Goal: Information Seeking & Learning: Learn about a topic

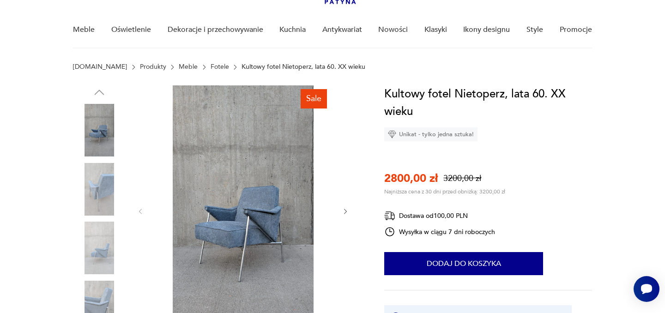
scroll to position [74, 0]
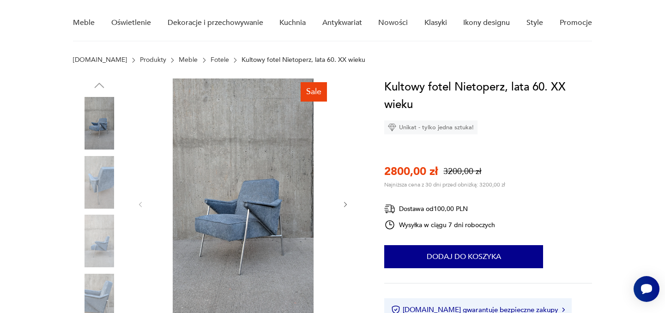
click at [106, 237] on img at bounding box center [99, 241] width 53 height 53
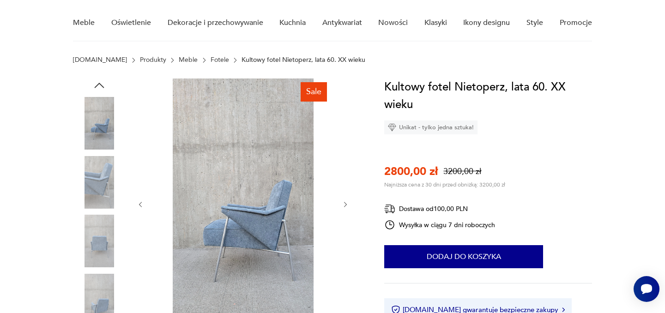
click at [286, 218] on img at bounding box center [243, 204] width 178 height 250
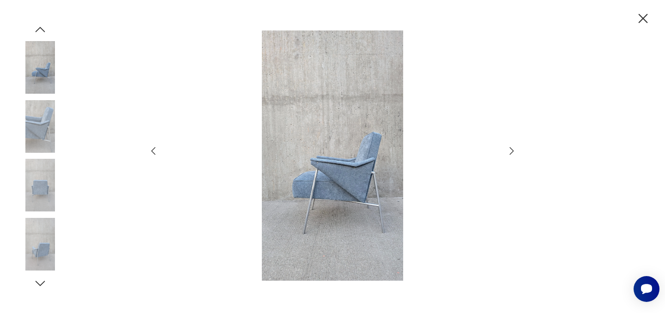
click at [332, 208] on img at bounding box center [332, 155] width 329 height 250
click at [512, 151] on icon "button" at bounding box center [511, 151] width 11 height 11
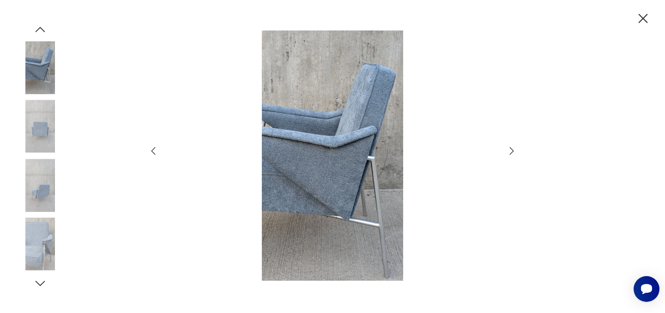
click at [510, 152] on icon "button" at bounding box center [511, 151] width 11 height 11
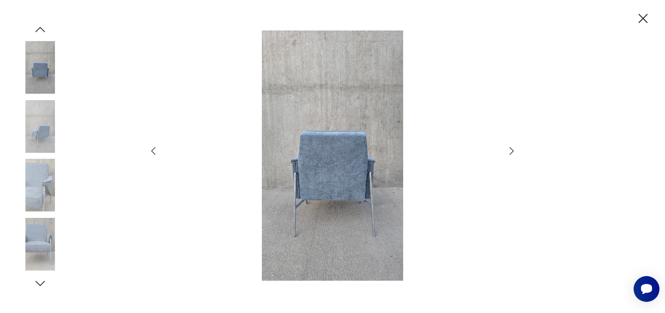
click at [510, 152] on icon "button" at bounding box center [511, 151] width 11 height 11
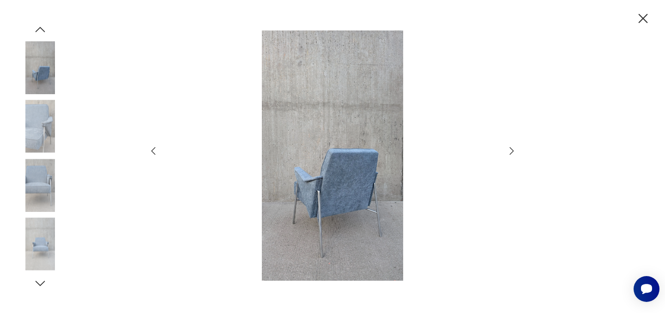
click at [510, 152] on icon "button" at bounding box center [511, 151] width 11 height 11
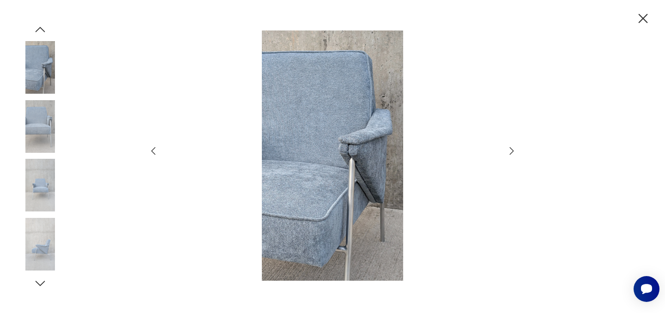
click at [510, 152] on icon "button" at bounding box center [511, 151] width 11 height 11
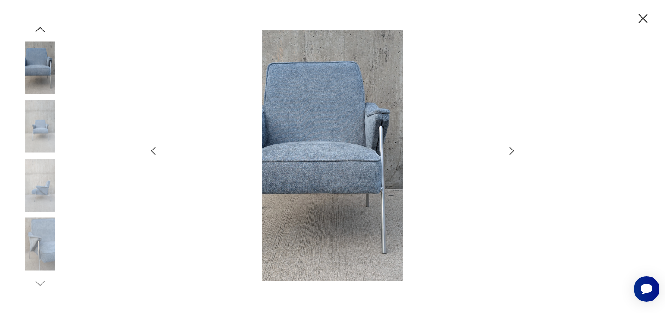
click at [643, 22] on icon "button" at bounding box center [643, 19] width 16 height 16
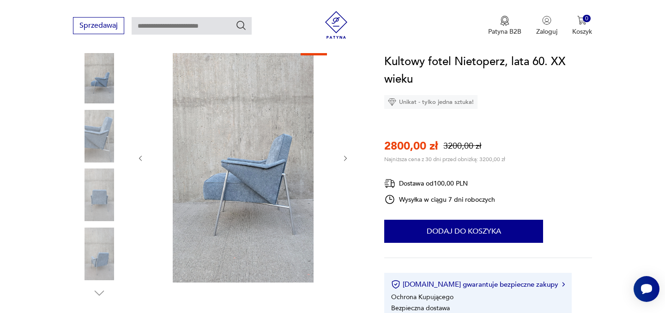
scroll to position [130, 0]
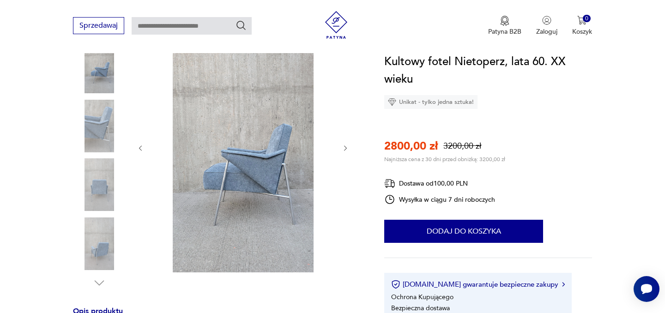
click at [344, 150] on icon "button" at bounding box center [346, 149] width 8 height 8
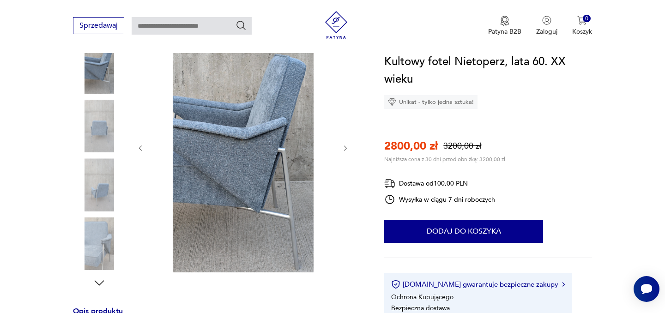
click at [344, 150] on icon "button" at bounding box center [346, 149] width 8 height 8
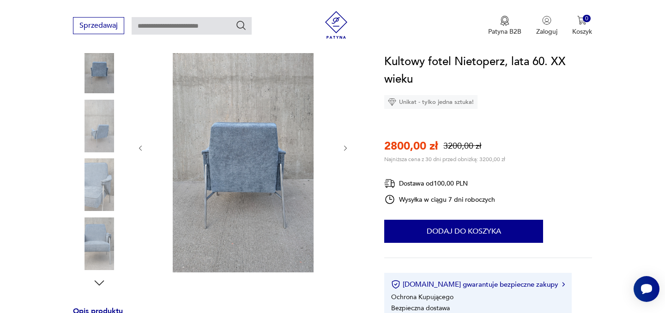
click at [344, 150] on icon "button" at bounding box center [346, 149] width 8 height 8
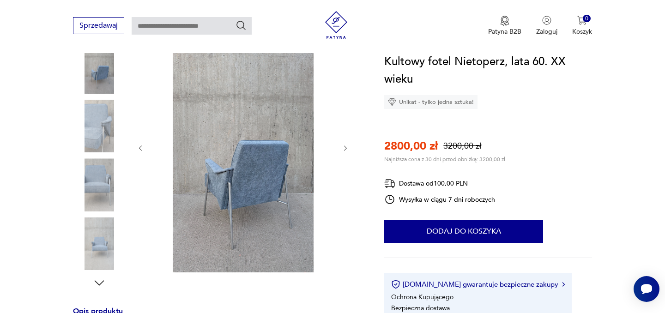
click at [344, 150] on icon "button" at bounding box center [346, 149] width 8 height 8
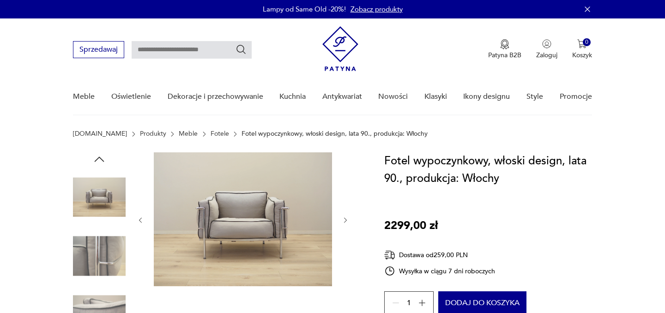
click at [339, 191] on div at bounding box center [243, 220] width 213 height 136
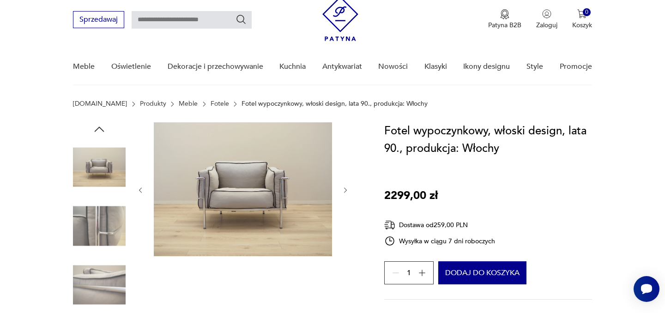
click at [342, 190] on icon "button" at bounding box center [346, 191] width 8 height 8
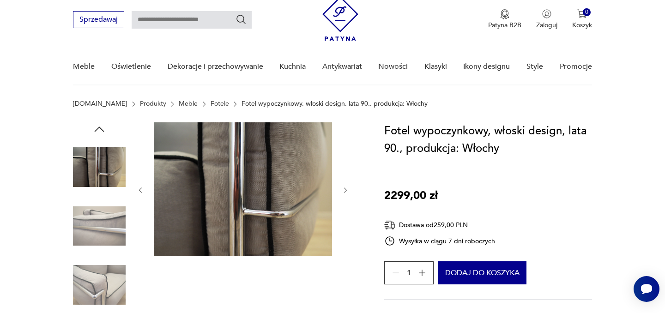
click at [344, 192] on icon "button" at bounding box center [346, 191] width 8 height 8
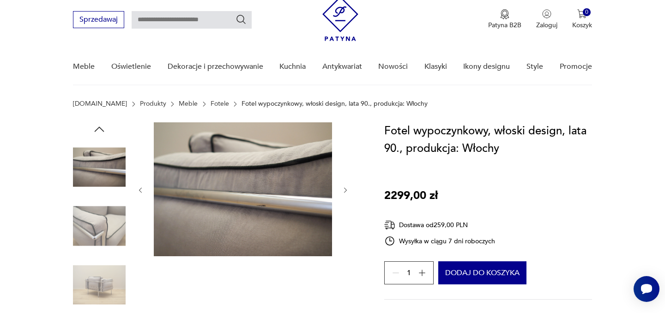
click at [344, 192] on icon "button" at bounding box center [346, 191] width 8 height 8
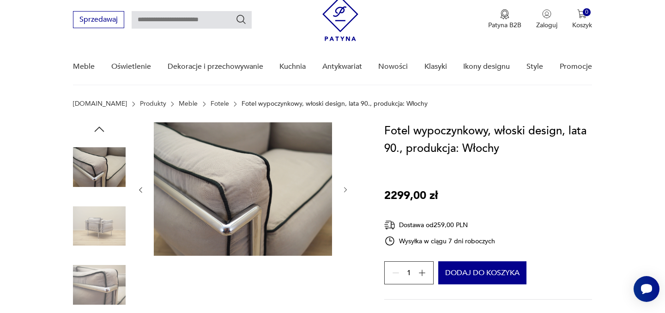
click at [344, 192] on icon "button" at bounding box center [346, 190] width 8 height 8
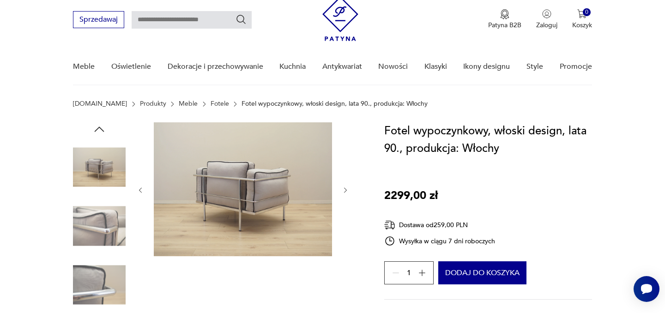
click at [344, 189] on icon "button" at bounding box center [346, 191] width 8 height 8
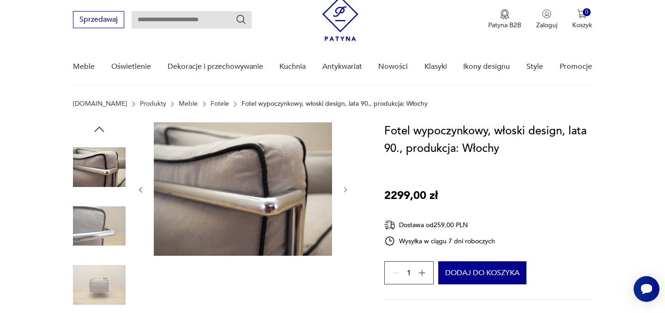
click at [344, 189] on icon "button" at bounding box center [346, 190] width 8 height 8
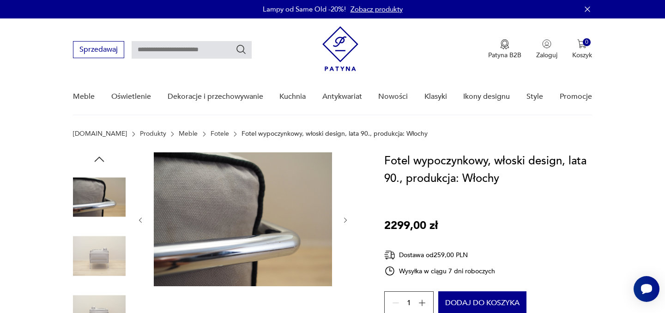
click at [97, 257] on img at bounding box center [99, 256] width 53 height 53
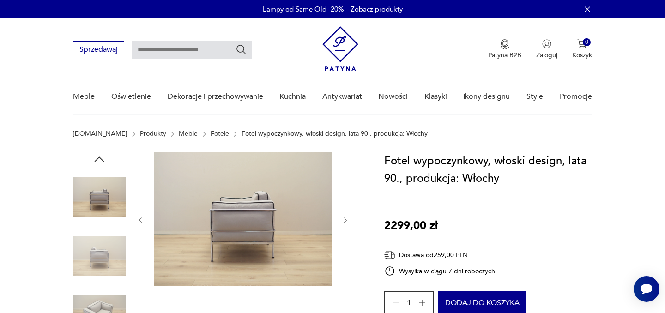
click at [350, 222] on div at bounding box center [217, 286] width 289 height 268
click at [346, 221] on icon "button" at bounding box center [346, 221] width 8 height 8
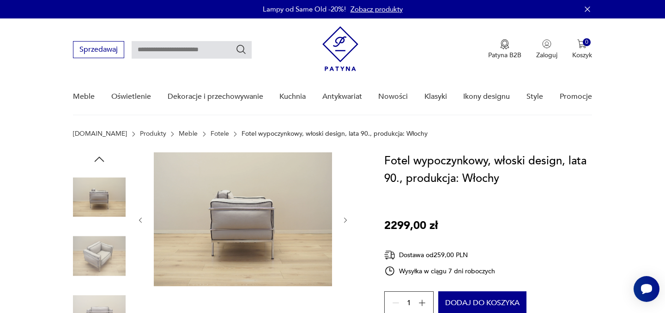
click at [346, 221] on icon "button" at bounding box center [346, 221] width 8 height 8
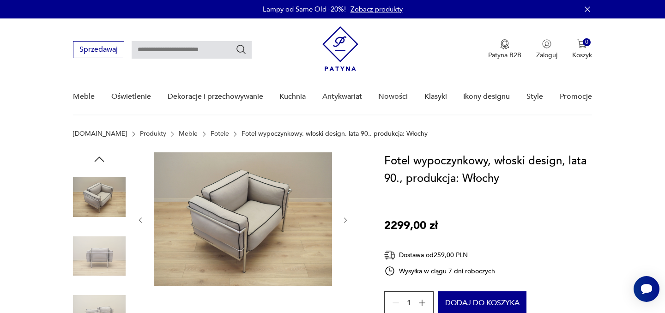
click at [346, 221] on icon "button" at bounding box center [346, 221] width 8 height 8
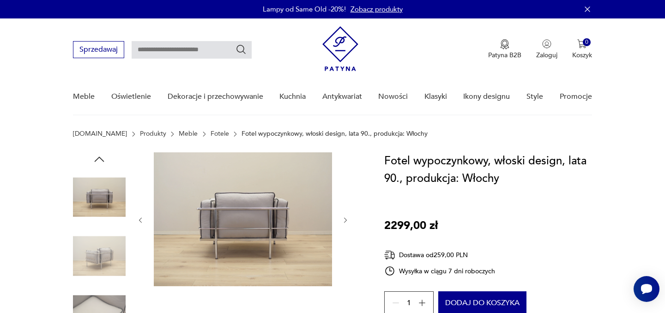
click at [346, 221] on icon "button" at bounding box center [346, 221] width 8 height 8
